Goal: Task Accomplishment & Management: Manage account settings

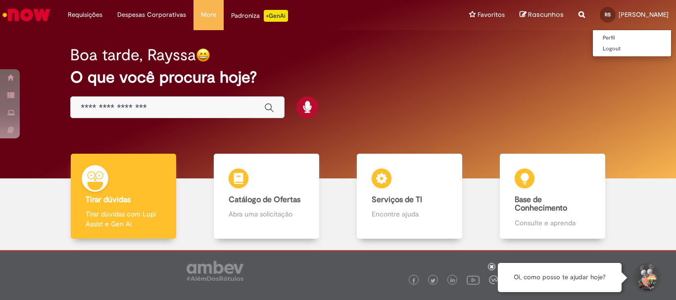
click at [618, 15] on span "Rayssa Severo da Silva" at bounding box center [643, 14] width 50 height 8
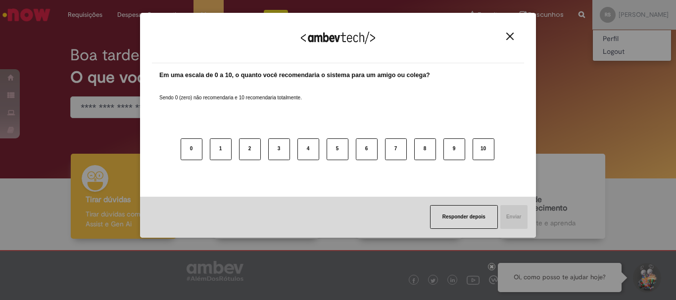
click at [508, 32] on div "Agradecemos seu feedback!" at bounding box center [338, 44] width 372 height 39
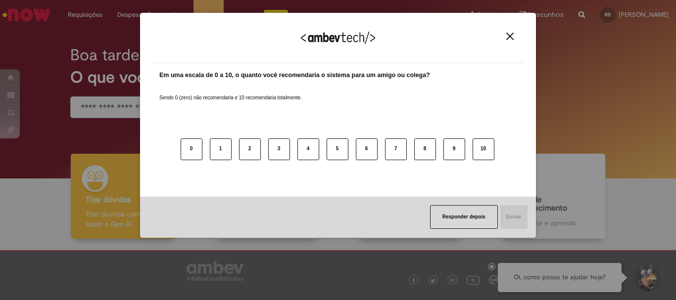
click at [509, 33] on img "Close" at bounding box center [509, 36] width 7 height 7
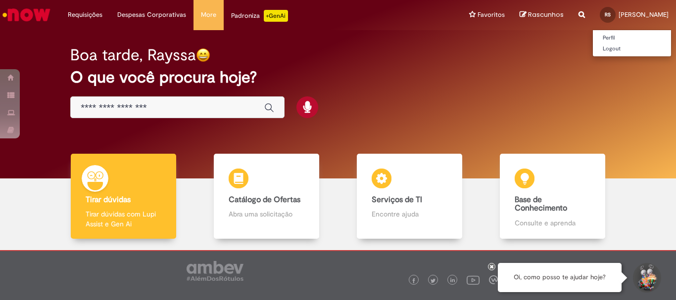
click at [635, 20] on link "RS Rayssa Severo da Silva" at bounding box center [634, 15] width 84 height 30
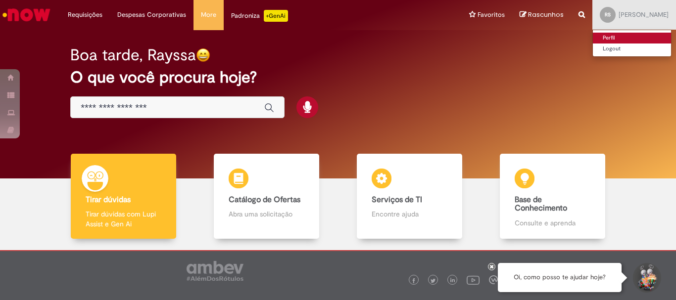
click at [612, 34] on link "Perfil" at bounding box center [632, 38] width 78 height 11
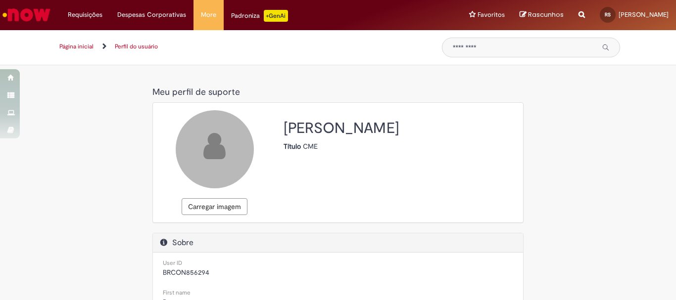
click at [33, 17] on img "Ir para a Homepage" at bounding box center [26, 15] width 51 height 20
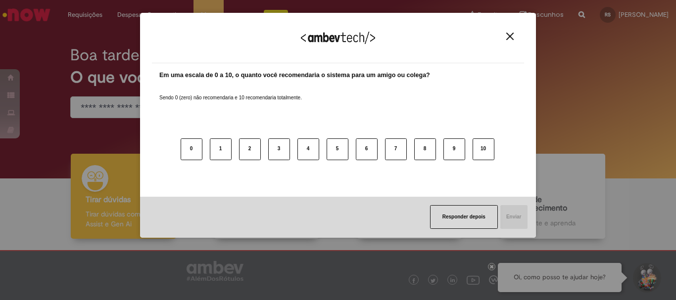
click at [513, 35] on img "Close" at bounding box center [509, 36] width 7 height 7
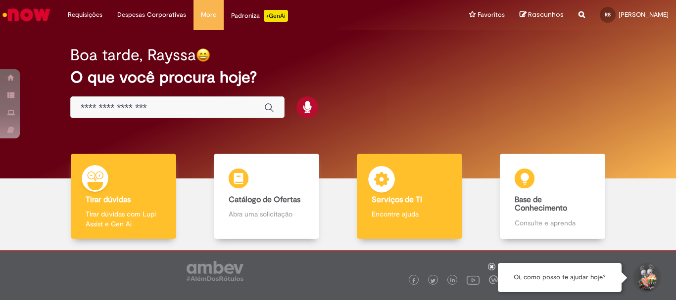
click at [391, 181] on img at bounding box center [382, 181] width 30 height 30
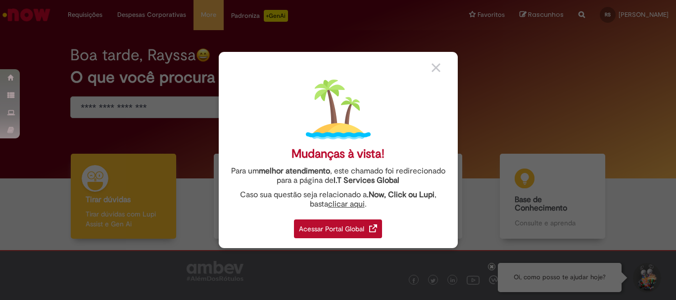
click at [352, 235] on div "Acessar Portal Global" at bounding box center [338, 229] width 88 height 19
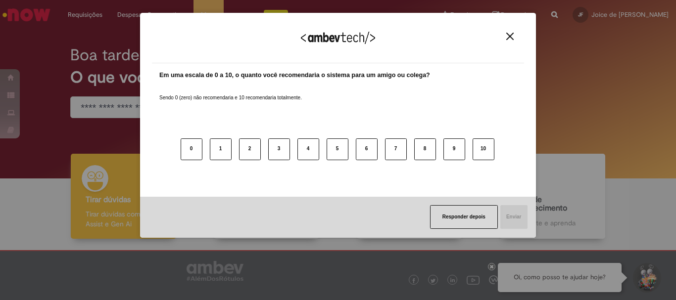
drag, startPoint x: 510, startPoint y: 28, endPoint x: 500, endPoint y: 38, distance: 14.0
click at [508, 30] on div "Agradecemos seu feedback!" at bounding box center [338, 44] width 372 height 39
click at [500, 38] on div "Agradecemos seu feedback!" at bounding box center [338, 44] width 372 height 39
click at [506, 37] on img "Close" at bounding box center [509, 36] width 7 height 7
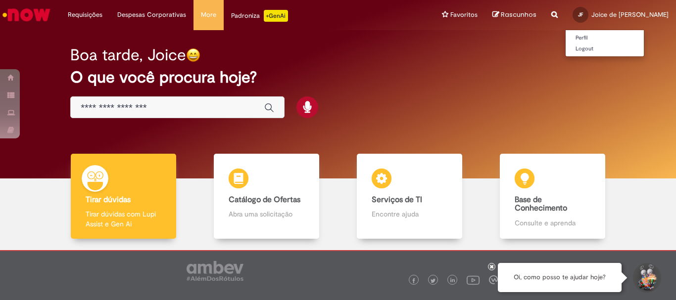
click at [663, 15] on span "Joice de [PERSON_NAME]" at bounding box center [629, 14] width 77 height 8
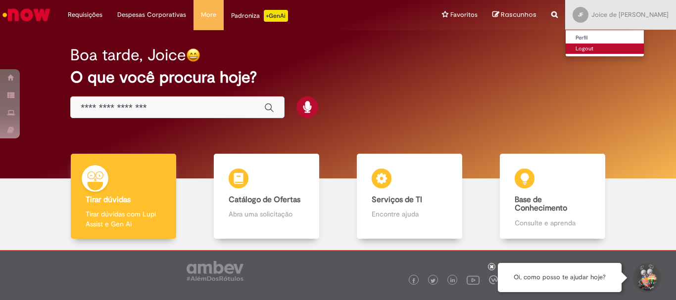
click at [611, 47] on link "Logout" at bounding box center [604, 49] width 78 height 11
